Goal: Transaction & Acquisition: Purchase product/service

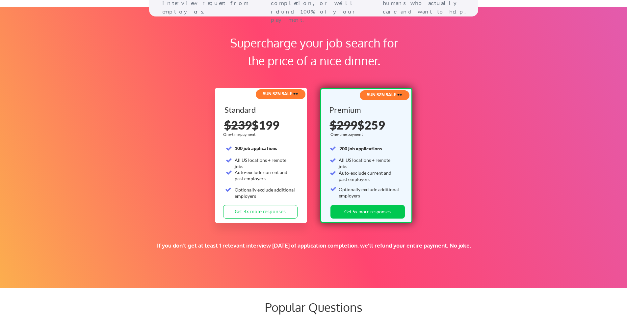
scroll to position [1166, 0]
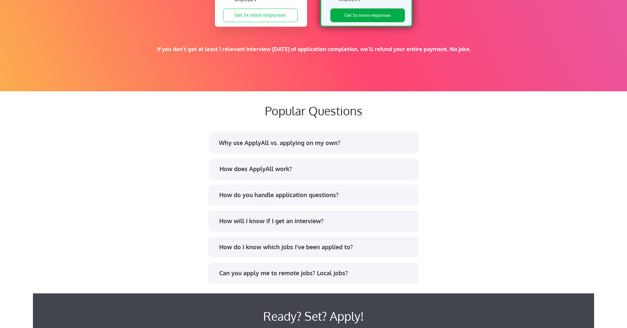
click at [362, 15] on button "Get 5x more responses" at bounding box center [367, 15] width 74 height 13
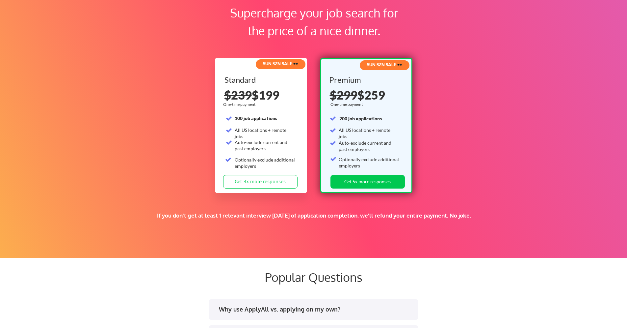
scroll to position [986, 0]
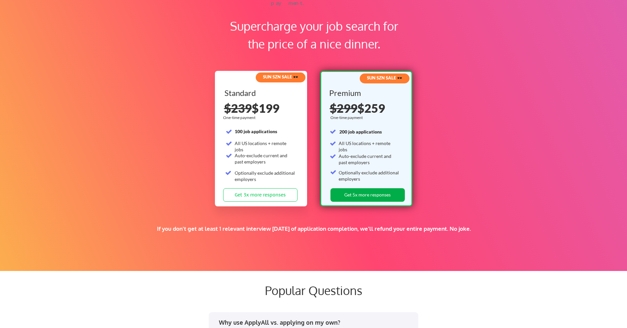
click at [372, 193] on button "Get 5x more responses" at bounding box center [367, 194] width 74 height 13
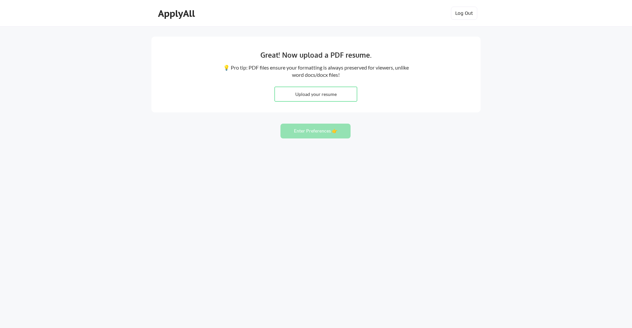
click at [333, 94] on input "file" at bounding box center [316, 94] width 82 height 14
type input "C:\fakepath\Mylie Baker Resume 8_21_2025.docx"
click at [302, 109] on div "Great! Now upload a PDF resume. 💡 Pro tip: PDF files ensure your formatting is …" at bounding box center [315, 75] width 329 height 76
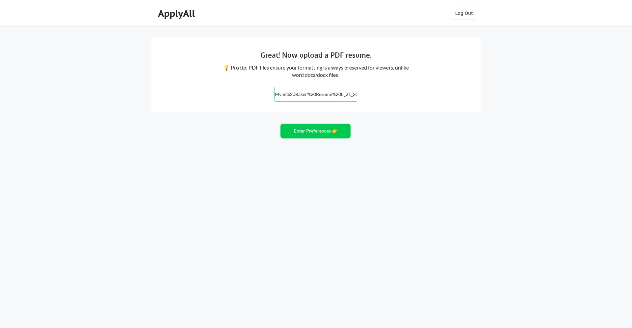
click at [304, 139] on div "Great! Now upload a PDF resume. 💡 Pro tip: PDF files ensure your formatting is …" at bounding box center [316, 164] width 632 height 328
click at [313, 133] on button "Enter Preferences 👉" at bounding box center [315, 130] width 70 height 15
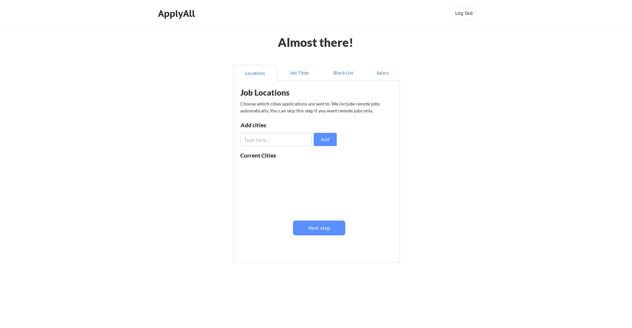
click at [281, 129] on div "Add cities" at bounding box center [275, 126] width 68 height 8
click at [282, 134] on input "input" at bounding box center [275, 139] width 71 height 13
type input "[GEOGRAPHIC_DATA][PERSON_NAME]"
click at [323, 140] on button "Add" at bounding box center [325, 139] width 23 height 13
click at [317, 170] on button at bounding box center [316, 168] width 5 height 5
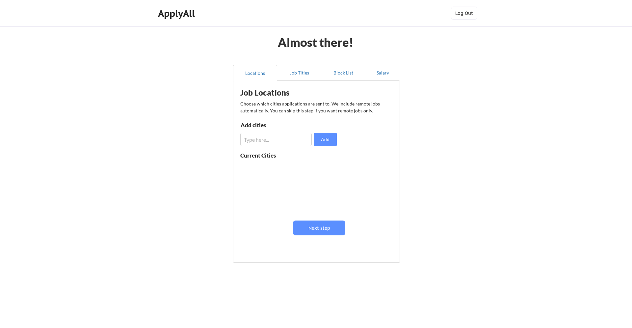
click at [291, 143] on input "input" at bounding box center [275, 139] width 71 height 13
type input "[GEOGRAPHIC_DATA][PERSON_NAME]"
click at [316, 230] on button "Next step" at bounding box center [319, 227] width 52 height 15
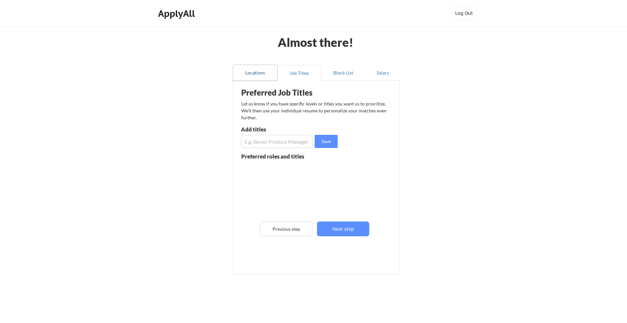
click at [256, 73] on button "Locations" at bounding box center [255, 73] width 44 height 16
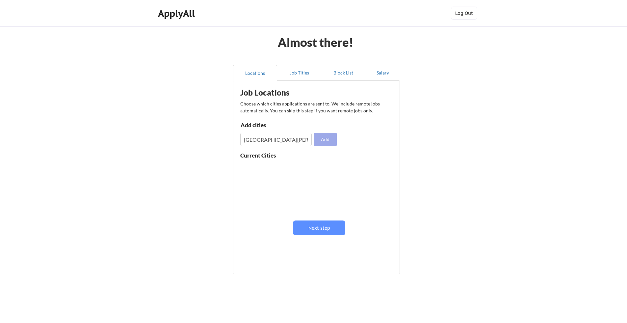
click at [318, 142] on button "Add" at bounding box center [325, 139] width 23 height 13
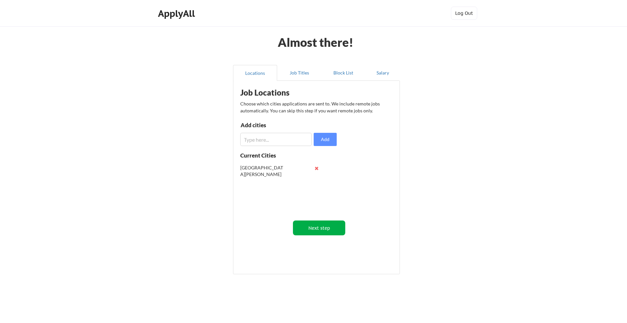
click at [317, 226] on button "Next step" at bounding box center [319, 227] width 52 height 15
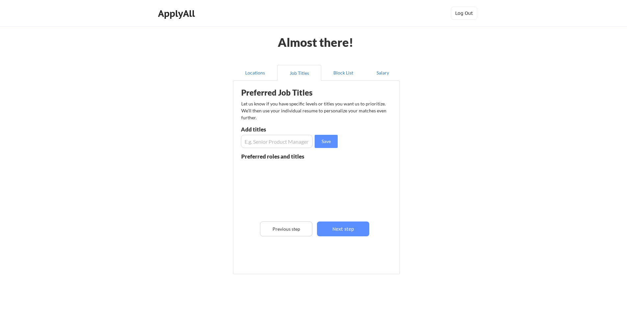
click at [278, 148] on div "Preferred Job Titles Let us know if you have specific levels or titles you want…" at bounding box center [318, 175] width 162 height 183
click at [278, 145] on input "input" at bounding box center [277, 141] width 72 height 13
click at [341, 74] on button "Block List" at bounding box center [343, 73] width 44 height 16
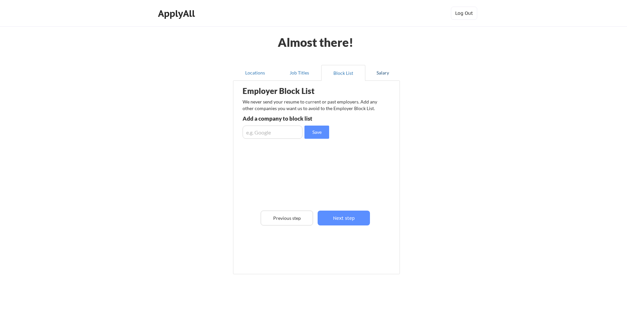
click at [374, 74] on button "Salary" at bounding box center [382, 73] width 35 height 16
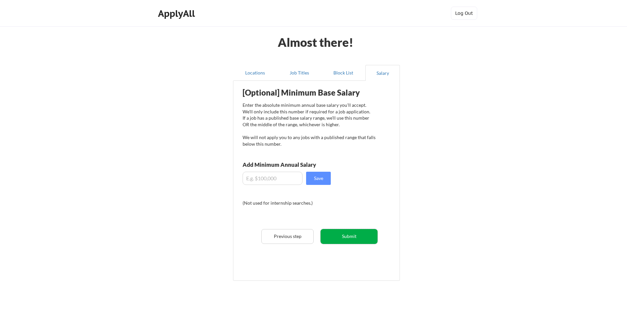
click at [365, 234] on button "Submit" at bounding box center [349, 236] width 57 height 15
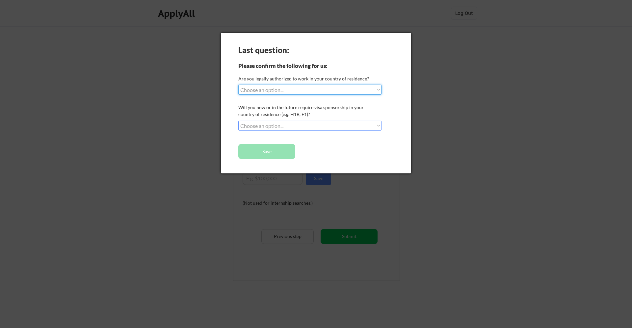
click at [255, 90] on select "Choose an option... Yes, I am a US Citizen Yes, I am a Canadian Citizen Yes, I …" at bounding box center [309, 90] width 143 height 10
select select ""yes__i_am_a_us_citizen""
click at [282, 131] on div "Last question: Please confirm the following for us: Are you legally authorized …" at bounding box center [316, 103] width 190 height 140
click at [290, 126] on select "Choose an option... No, I will not need sponsorship Yes, I will need sponsorship" at bounding box center [309, 125] width 143 height 10
select select ""no__i_will_not_need_sponsorship""
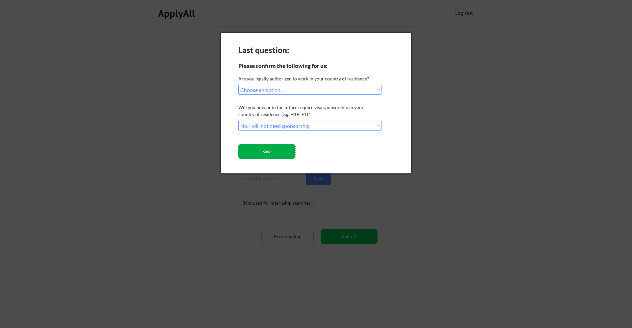
click at [269, 153] on button "Save" at bounding box center [266, 151] width 57 height 15
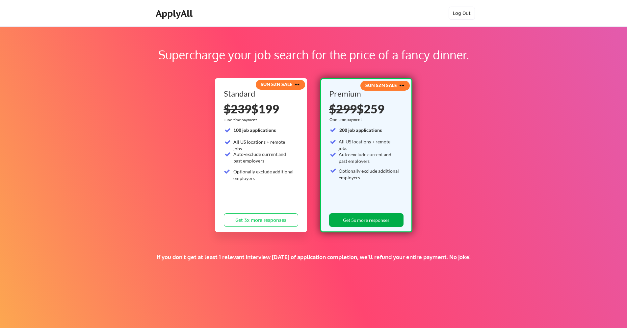
click at [377, 223] on button "Get 5x more responses" at bounding box center [366, 219] width 74 height 13
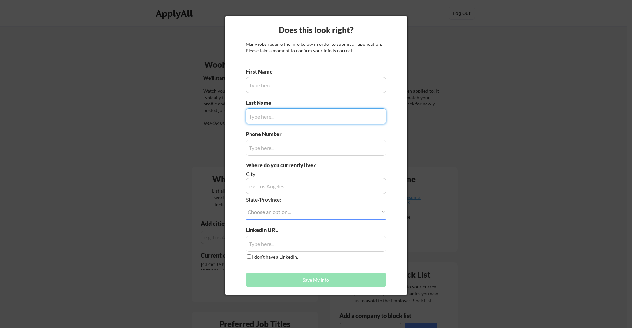
type input "Mylie"
type input "(801) 898 - 3699"
type input "[GEOGRAPHIC_DATA], [US_STATE]"
click at [278, 116] on input "input" at bounding box center [316, 116] width 141 height 16
type input "[PERSON_NAME]"
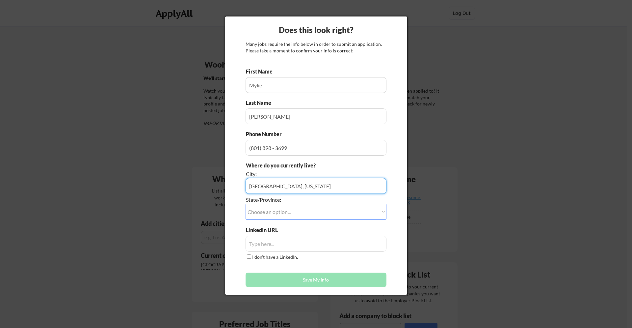
click at [322, 180] on input "input" at bounding box center [316, 186] width 141 height 16
click at [317, 187] on input "input" at bounding box center [316, 186] width 141 height 16
click at [307, 213] on select "Choose an option... Other/Not Applicable [US_STATE] [US_STATE] [GEOGRAPHIC_DATA…" at bounding box center [316, 211] width 141 height 16
select select ""[US_STATE]""
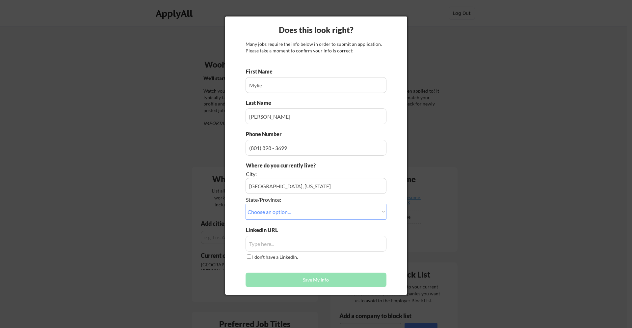
click at [267, 245] on input "input" at bounding box center [316, 243] width 141 height 16
click at [249, 255] on input "I don't have a LinkedIn." at bounding box center [249, 256] width 4 height 4
checkbox input "true"
click at [315, 280] on button "Save My Info" at bounding box center [316, 279] width 141 height 14
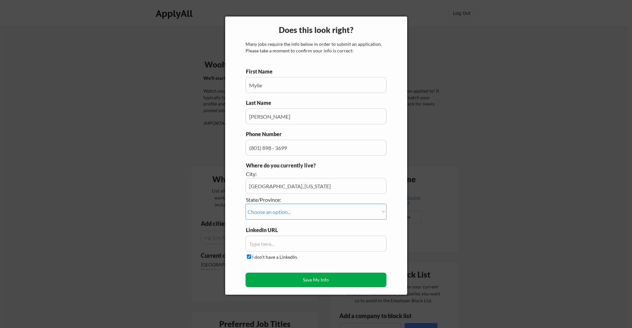
type input "[GEOGRAPHIC_DATA], [US_STATE], [US_STATE]"
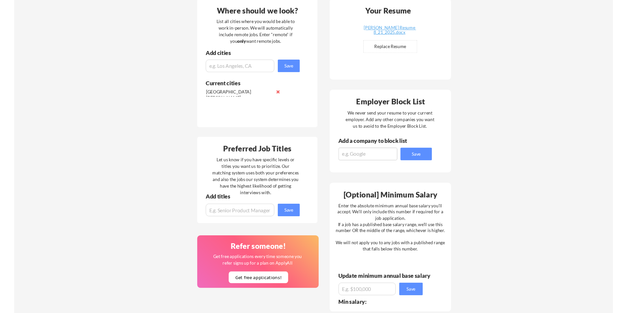
scroll to position [103, 0]
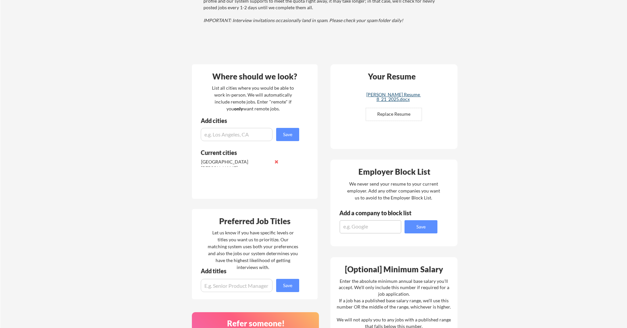
click at [407, 92] on div "[PERSON_NAME] Resume 8_21_2025.docx" at bounding box center [393, 96] width 78 height 9
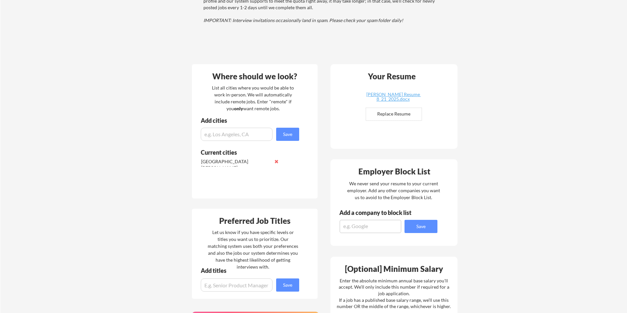
scroll to position [0, 0]
